Goal: Use online tool/utility: Utilize a website feature to perform a specific function

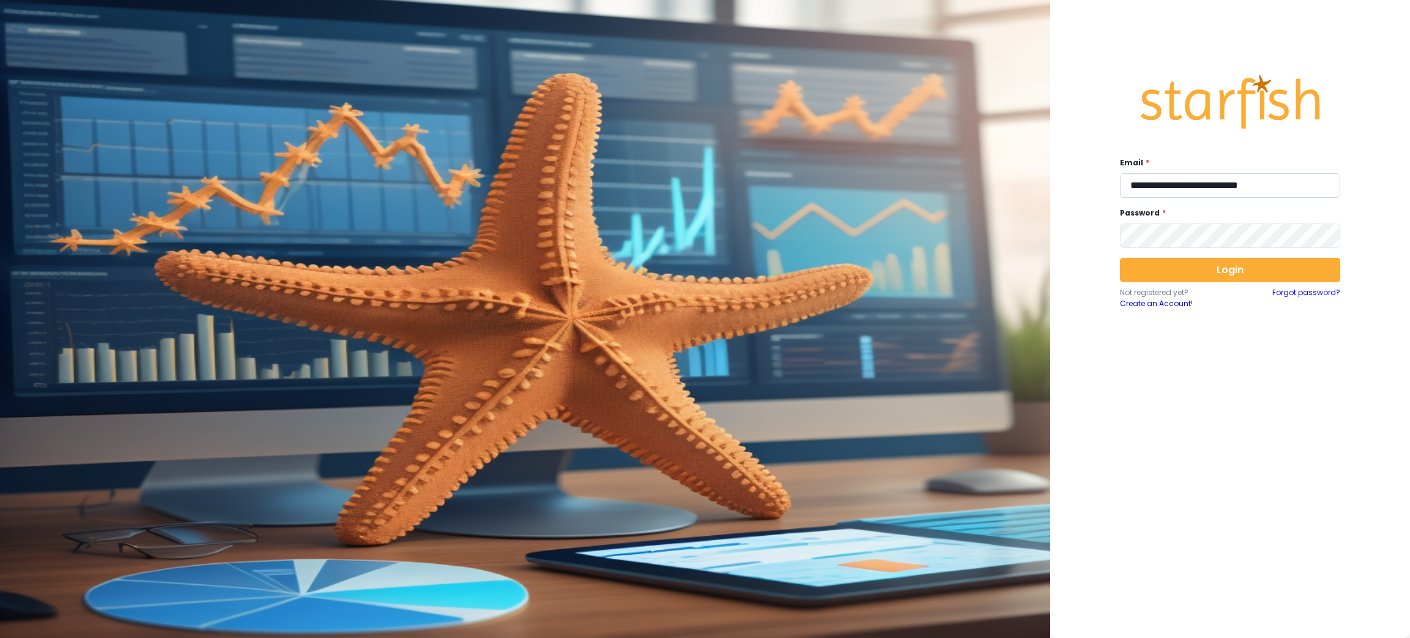
click at [1231, 187] on input "**********" at bounding box center [1230, 185] width 220 height 24
type input "**********"
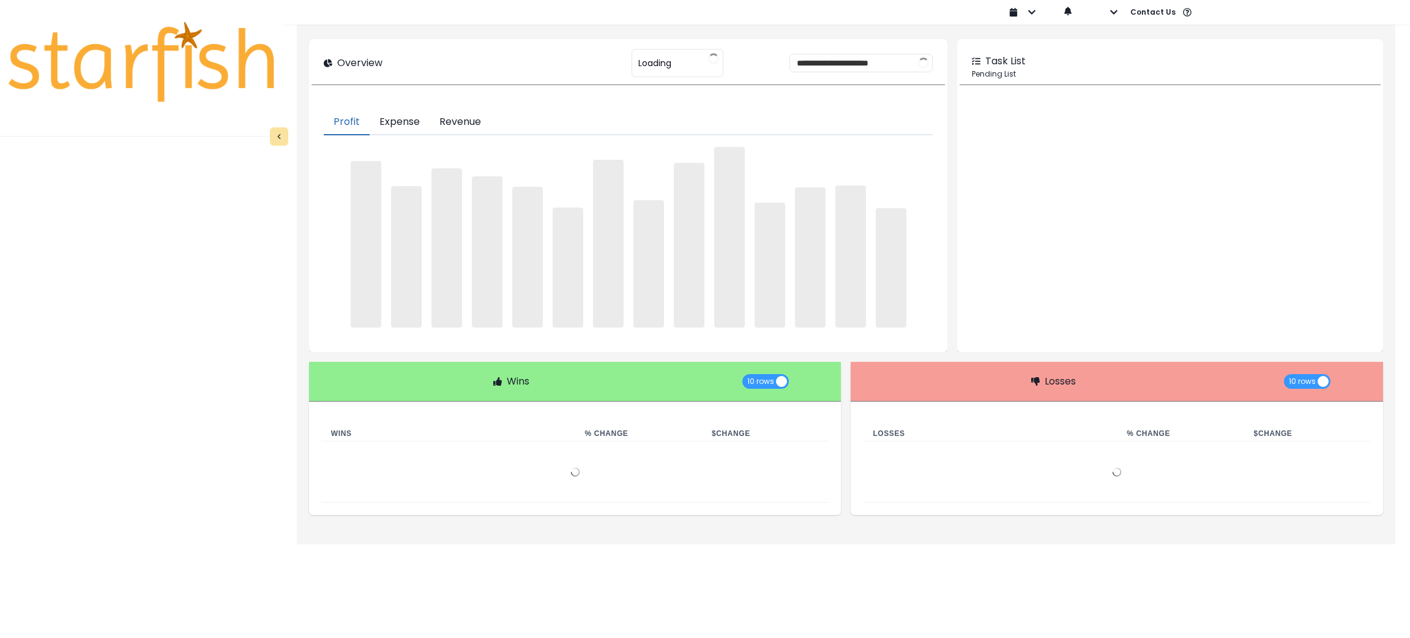
type input "********"
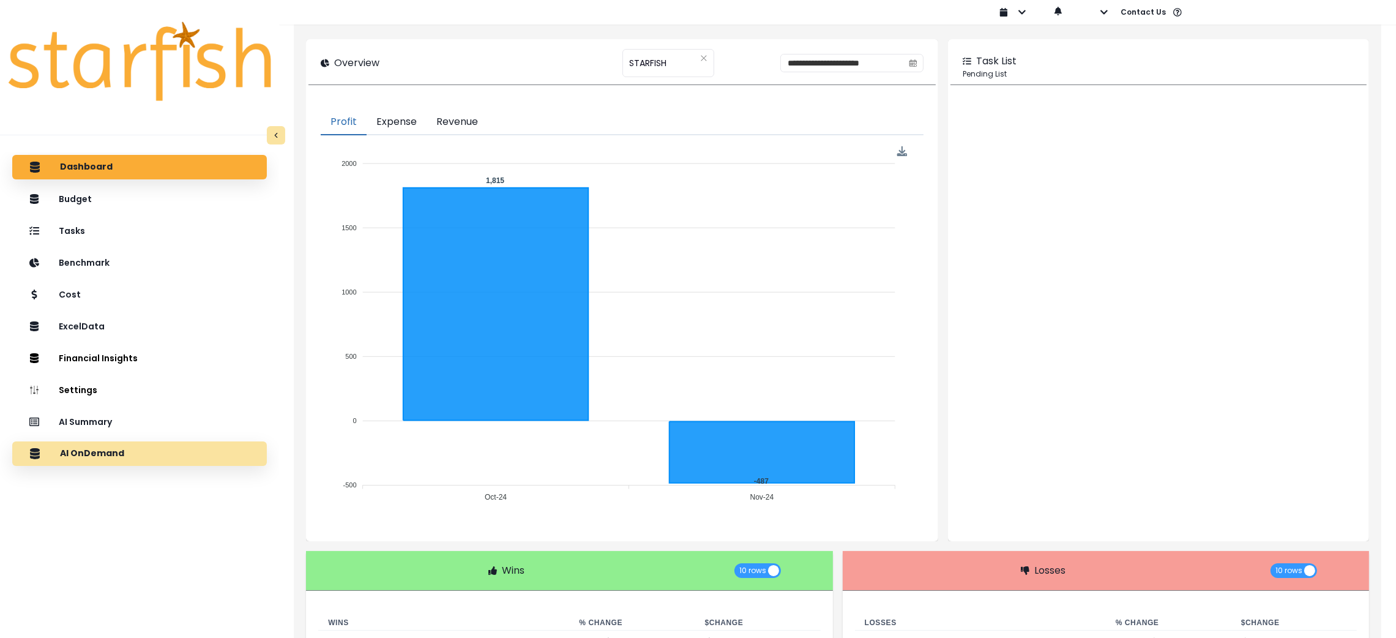
click at [179, 454] on div "AI OnDemand" at bounding box center [139, 454] width 235 height 26
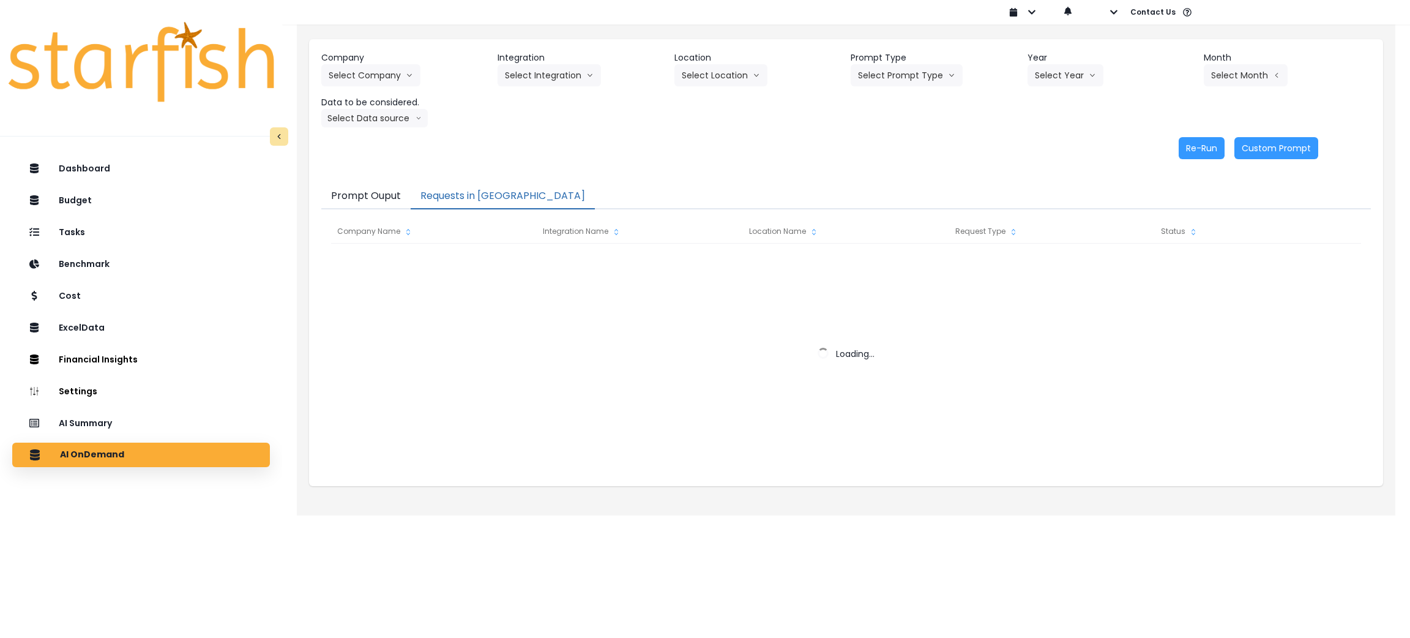
click at [442, 193] on button "Requests in [GEOGRAPHIC_DATA]" at bounding box center [503, 197] width 184 height 26
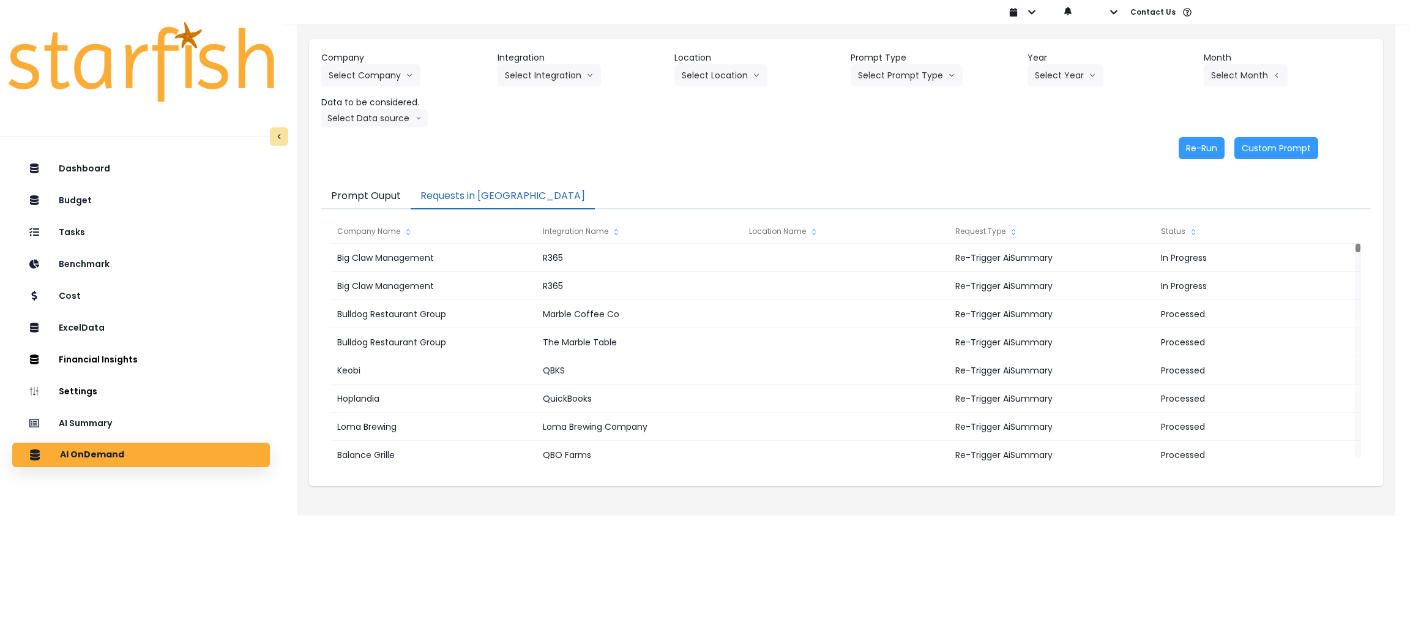
click at [700, 168] on div "Company Select Company 86 Costs Asti Bagel Cafe Balance Grille Bald Ginger Bar …" at bounding box center [846, 105] width 1074 height 132
click at [79, 422] on p "AI Summary" at bounding box center [88, 422] width 56 height 11
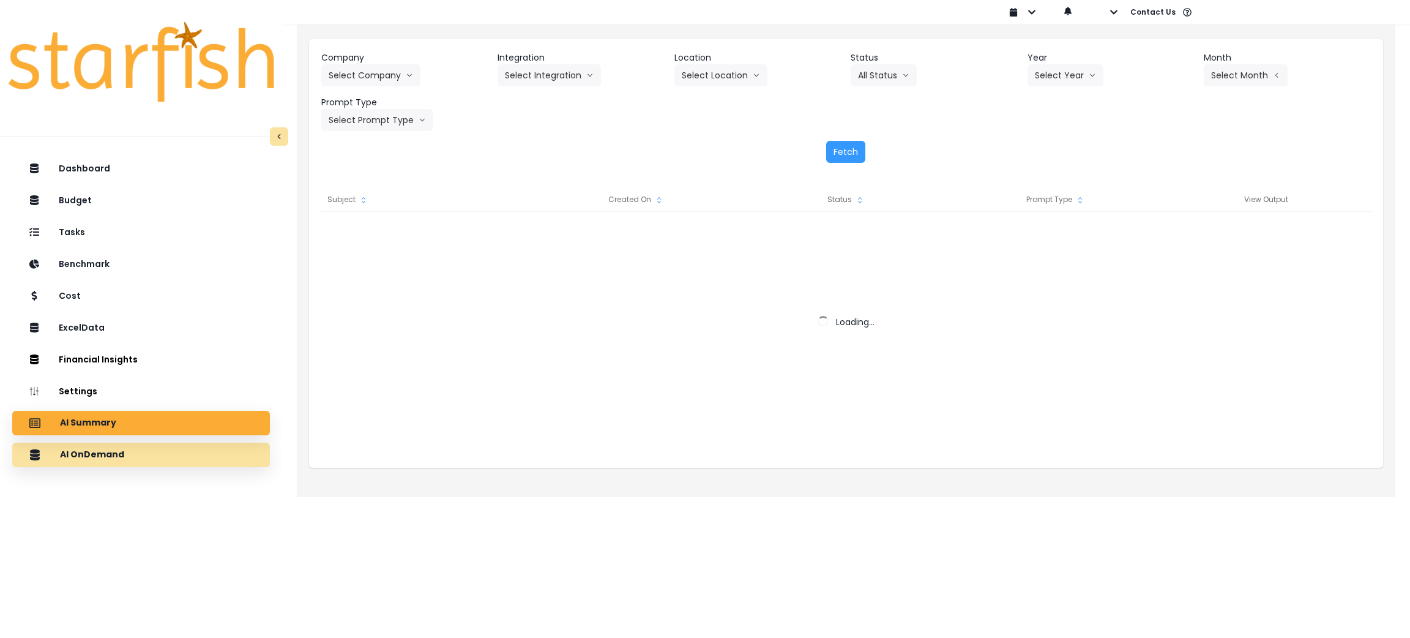
click at [80, 447] on div "AI OnDemand" at bounding box center [141, 455] width 238 height 26
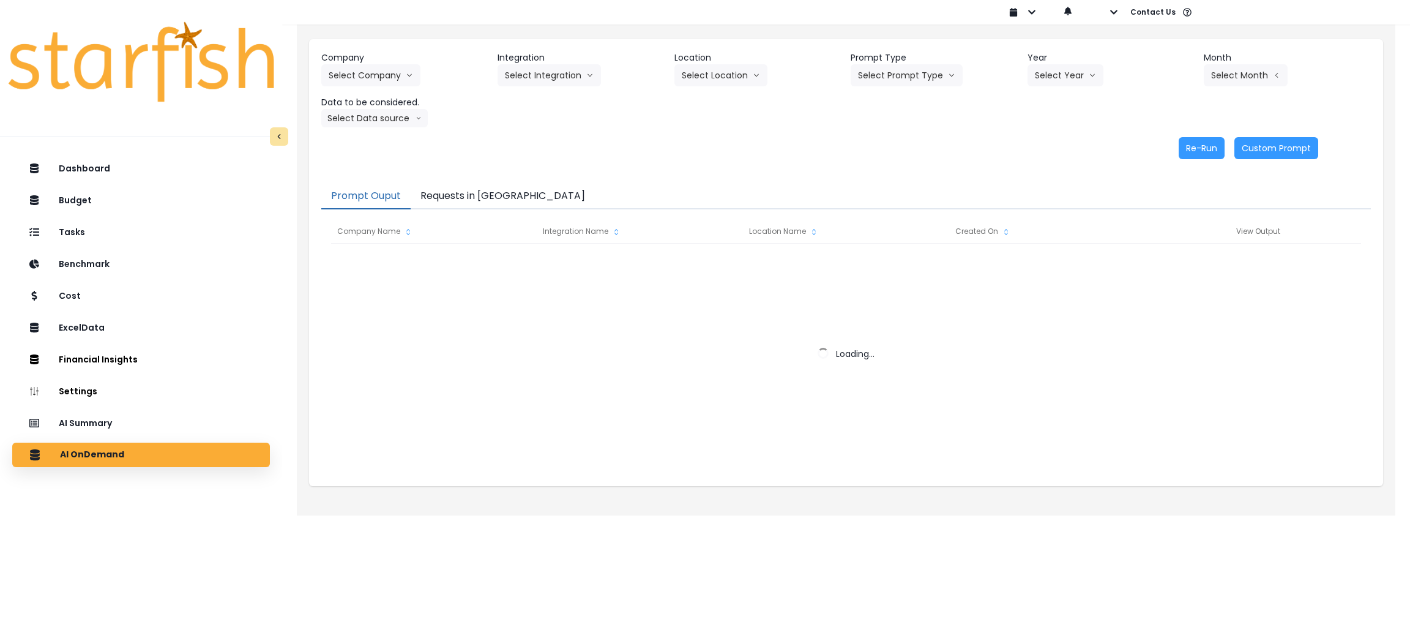
click at [430, 187] on button "Requests in [GEOGRAPHIC_DATA]" at bounding box center [503, 197] width 184 height 26
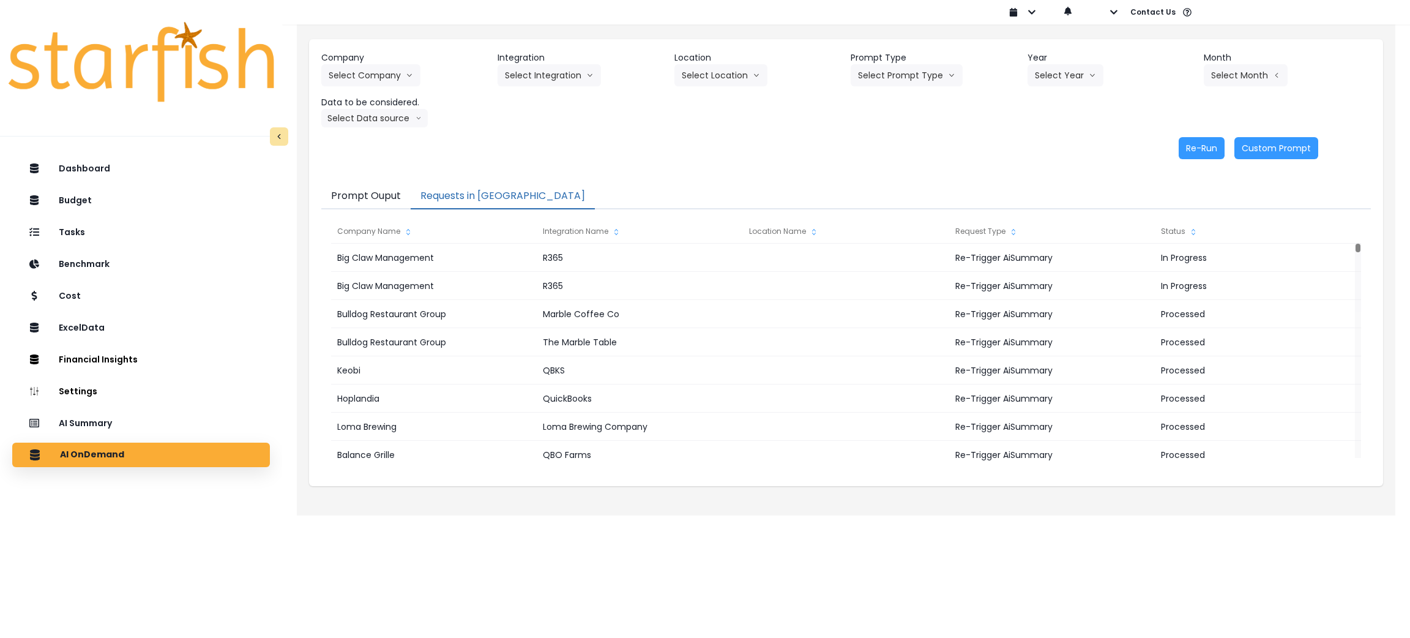
click at [677, 159] on div "Company Select Company 86 Costs Asti Bagel Cafe Balance Grille Bald Ginger Bar …" at bounding box center [846, 105] width 1074 height 132
click at [155, 420] on div "AI Summary" at bounding box center [141, 423] width 238 height 26
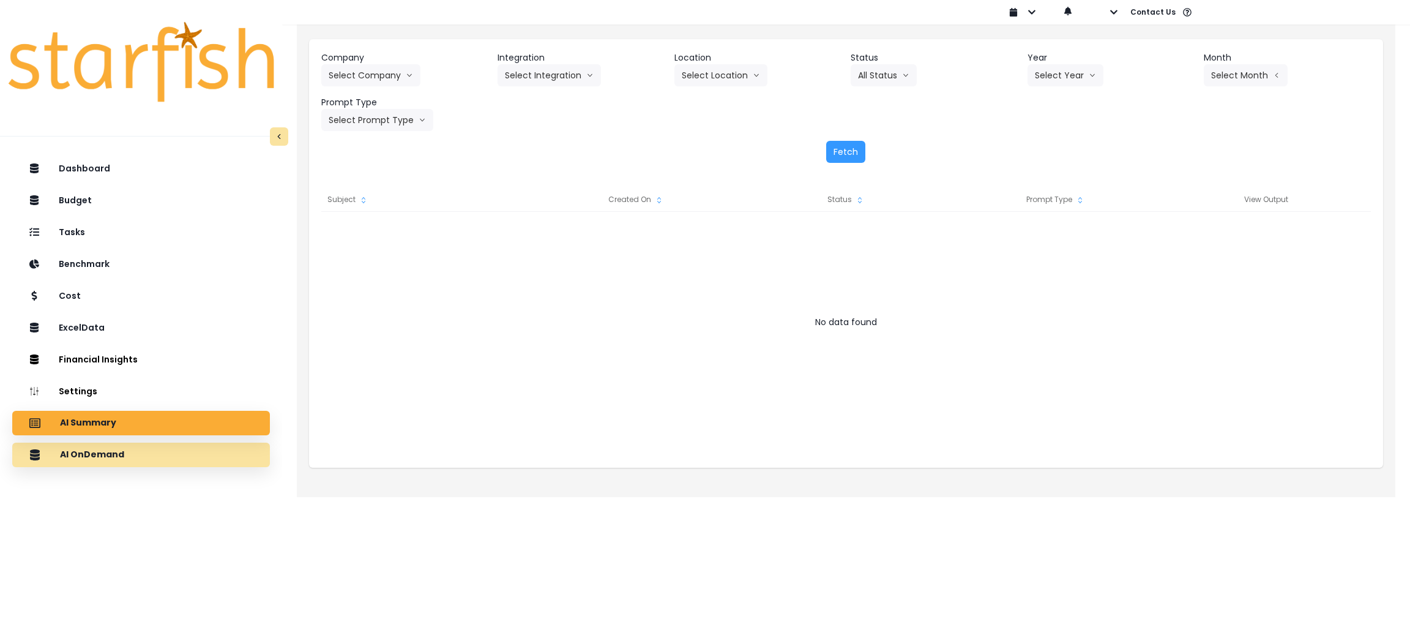
click at [149, 459] on div "AI OnDemand" at bounding box center [141, 455] width 238 height 26
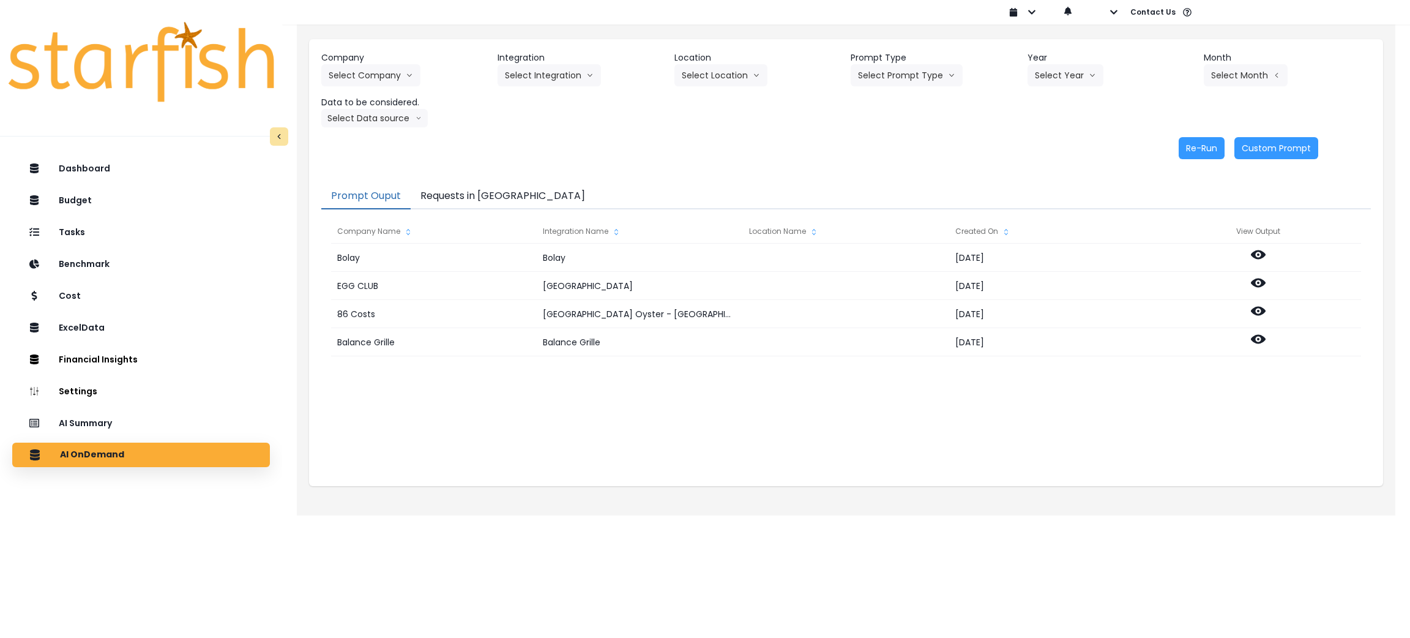
click at [452, 198] on button "Requests in [GEOGRAPHIC_DATA]" at bounding box center [503, 197] width 184 height 26
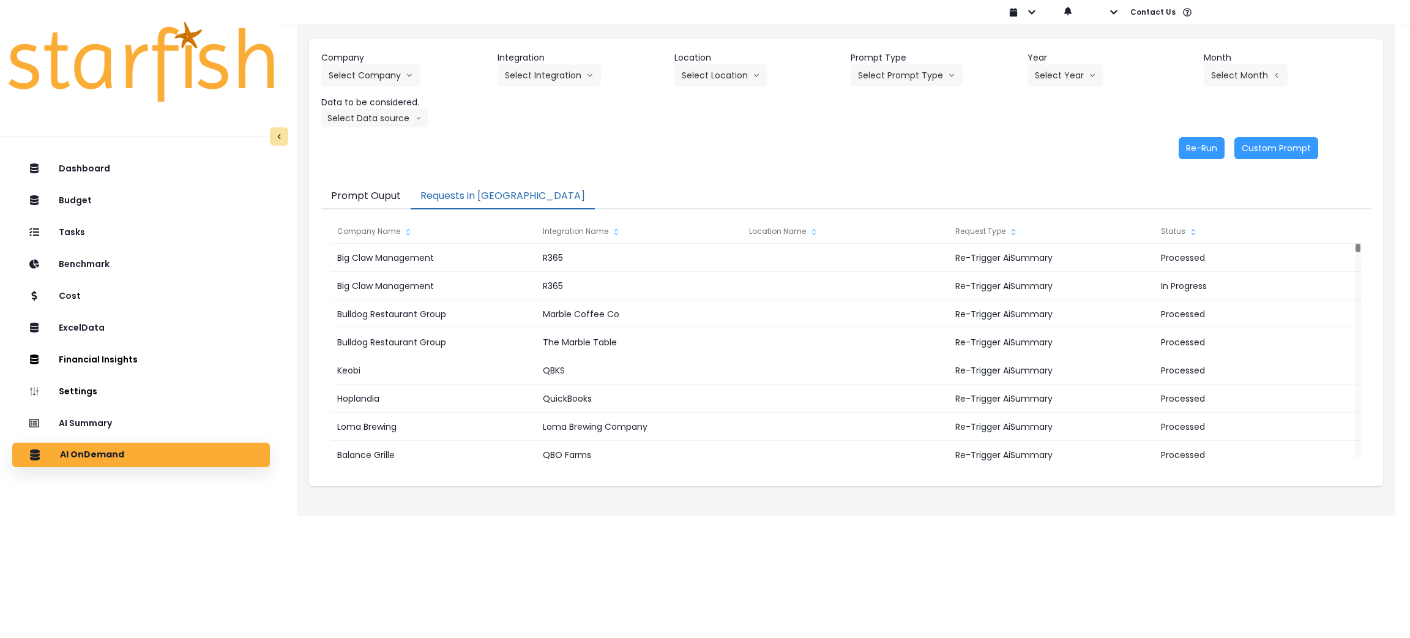
click at [340, 193] on button "Prompt Ouput" at bounding box center [365, 197] width 89 height 26
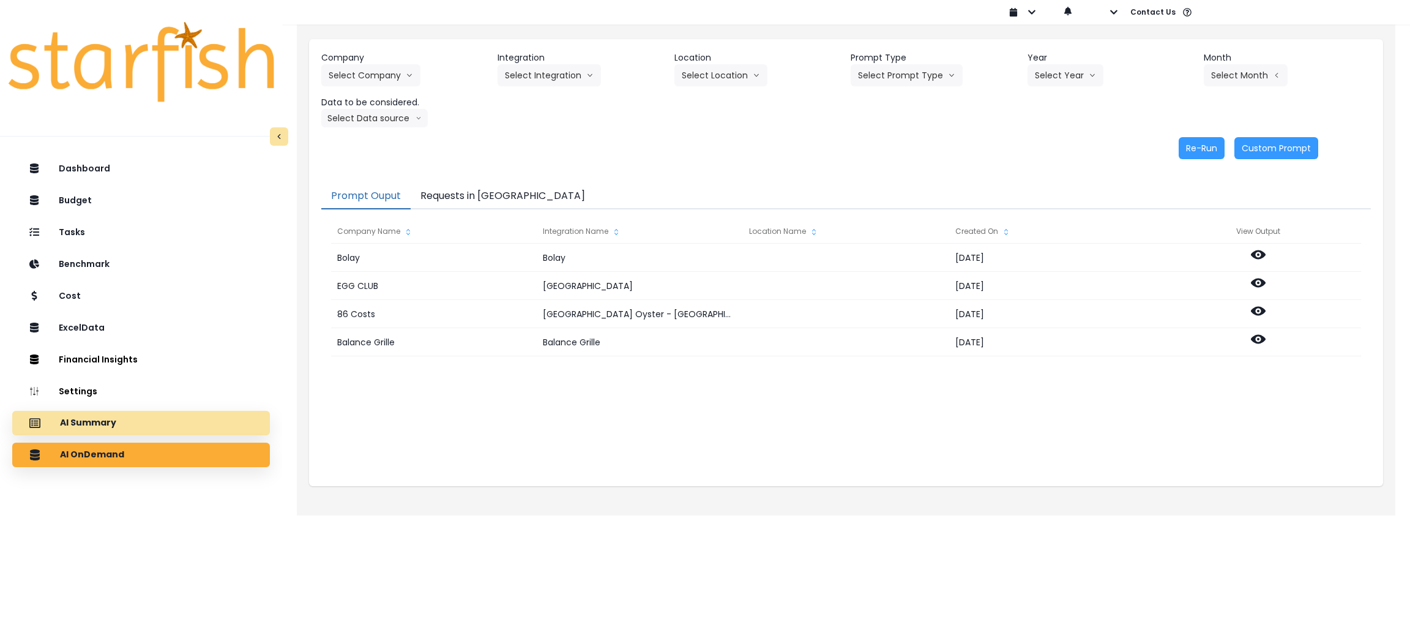
click at [119, 423] on div "AI Summary" at bounding box center [141, 423] width 238 height 26
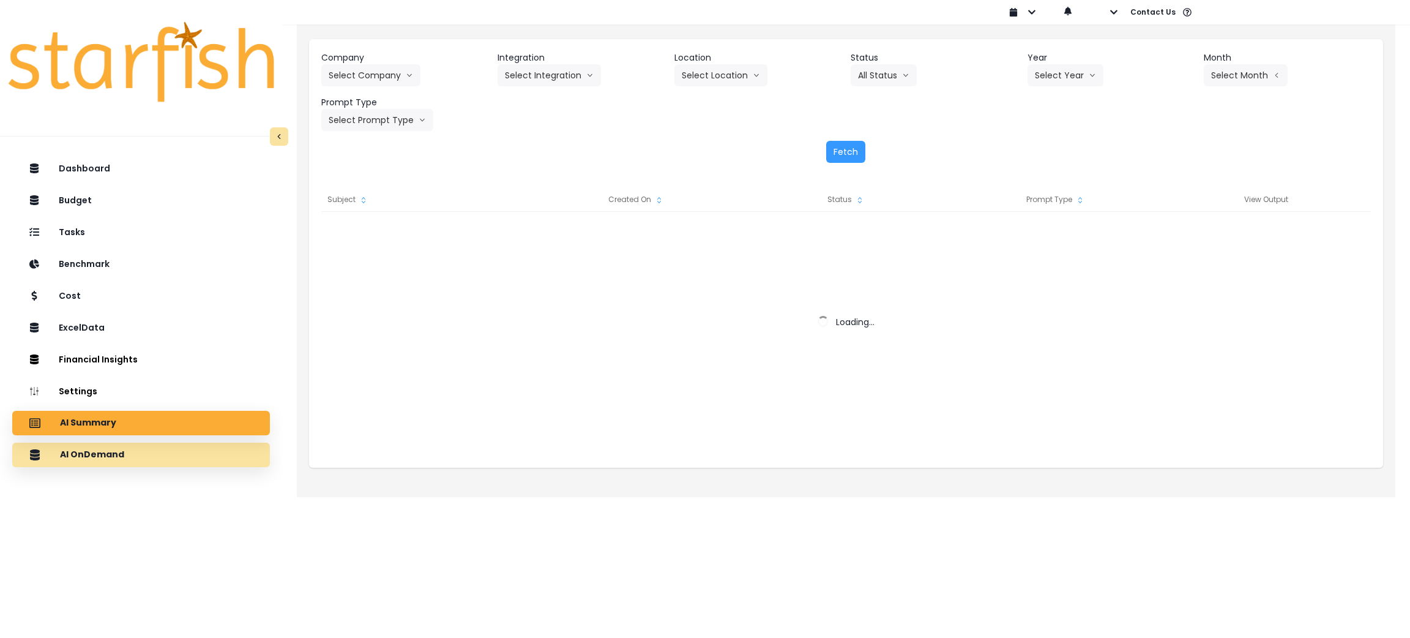
click at [120, 445] on div "AI OnDemand" at bounding box center [141, 455] width 238 height 26
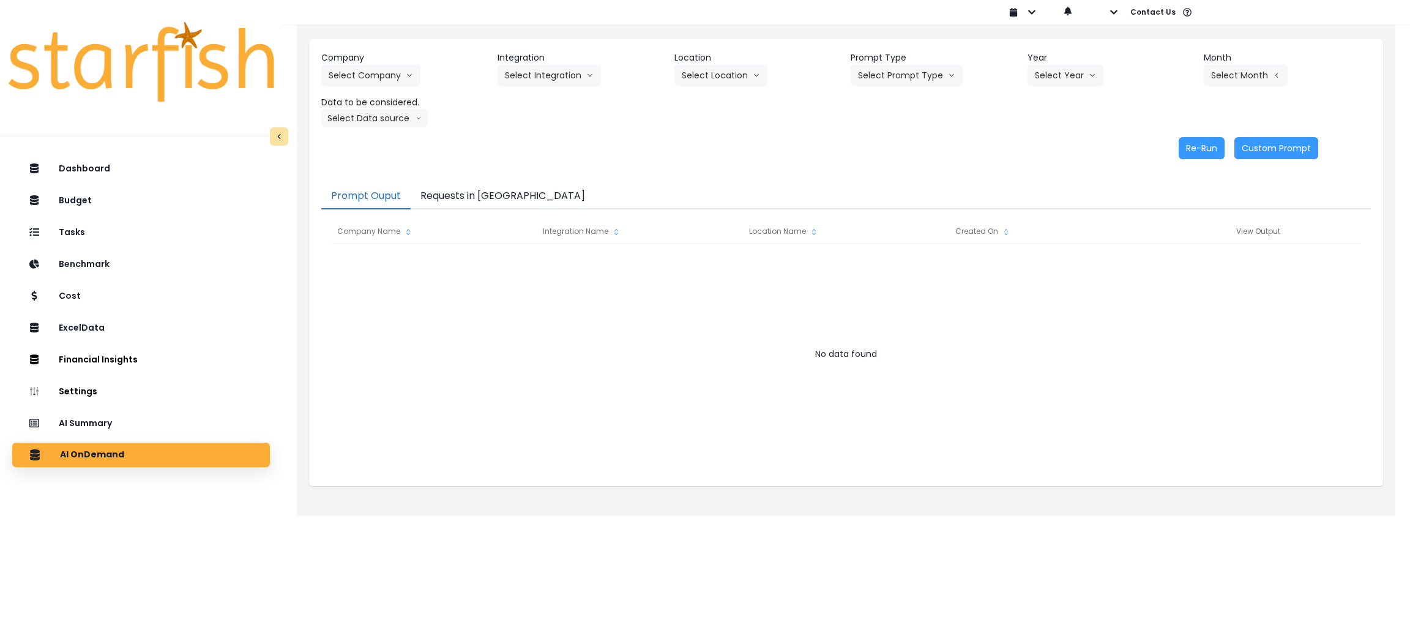
click at [456, 196] on button "Requests in [GEOGRAPHIC_DATA]" at bounding box center [503, 197] width 184 height 26
click at [472, 198] on button "Requests in [GEOGRAPHIC_DATA]" at bounding box center [503, 197] width 184 height 26
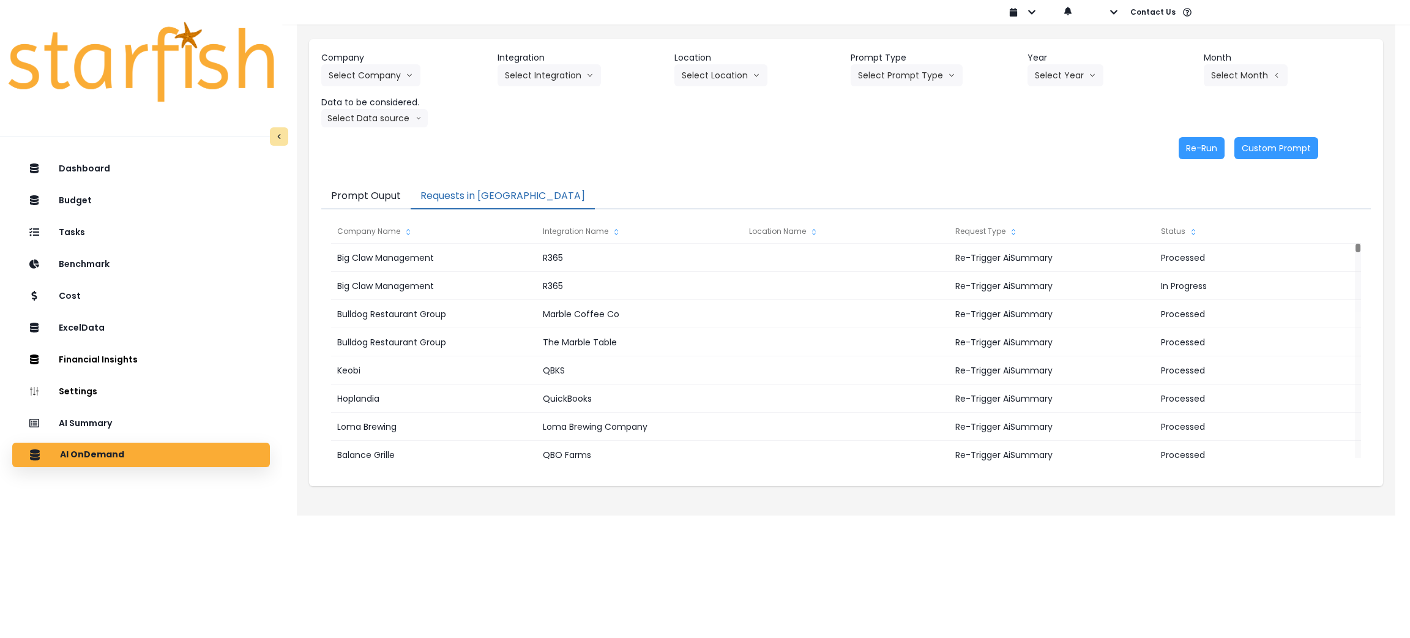
click at [844, 154] on div "Re-Run Custom Prompt" at bounding box center [819, 148] width 997 height 22
